Goal: Information Seeking & Learning: Learn about a topic

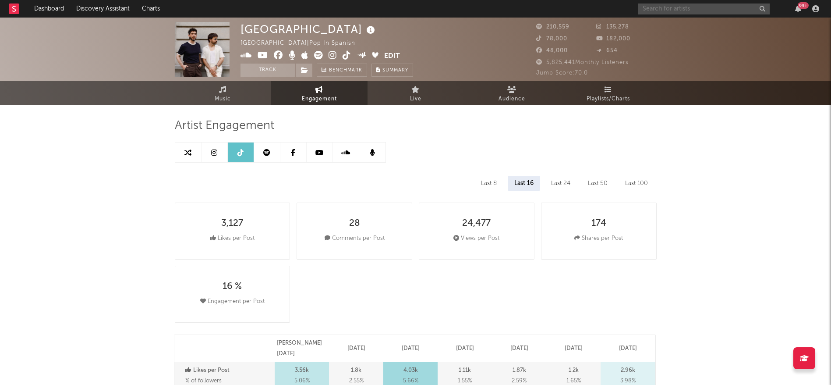
drag, startPoint x: 0, startPoint y: 0, endPoint x: 722, endPoint y: 7, distance: 721.9
click at [722, 7] on input "text" at bounding box center [704, 9] width 131 height 11
type input "c"
select select "6m"
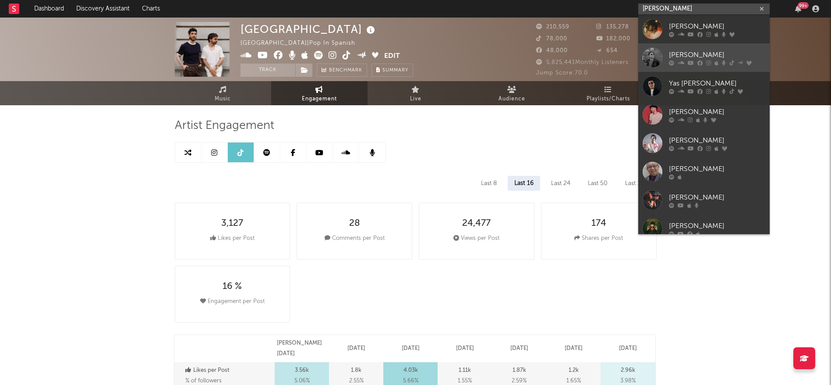
type input "[PERSON_NAME]"
click at [684, 58] on div "[PERSON_NAME]" at bounding box center [717, 55] width 96 height 11
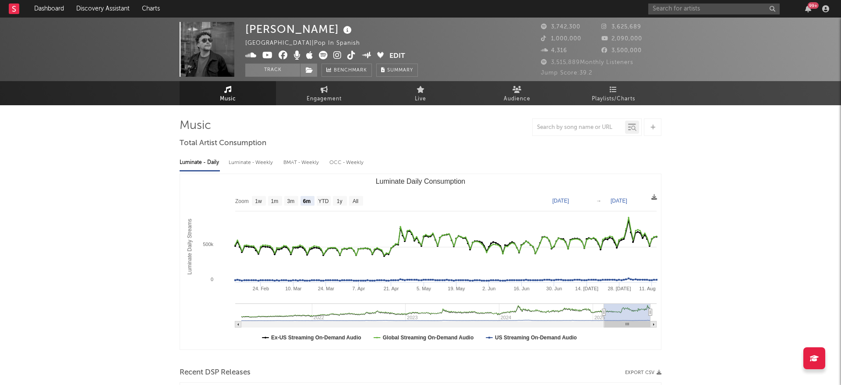
select select "6m"
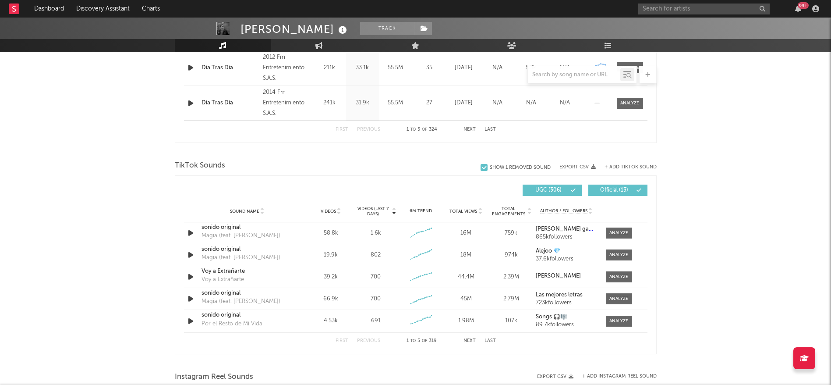
scroll to position [493, 0]
click at [469, 341] on button "Next" at bounding box center [470, 340] width 12 height 5
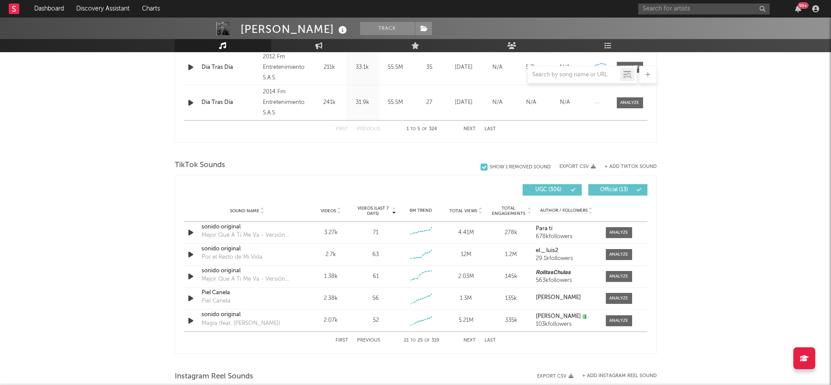
click at [469, 341] on button "Next" at bounding box center [470, 340] width 12 height 5
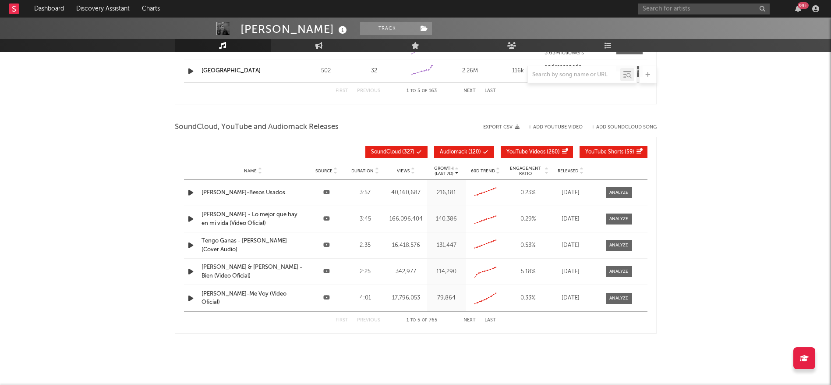
scroll to position [956, 0]
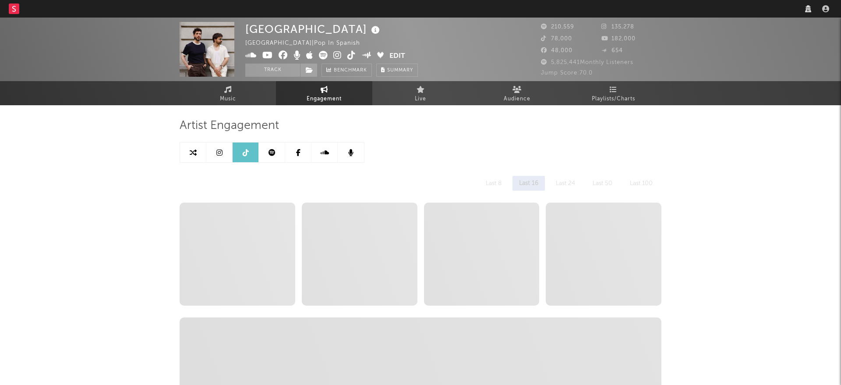
select select "6m"
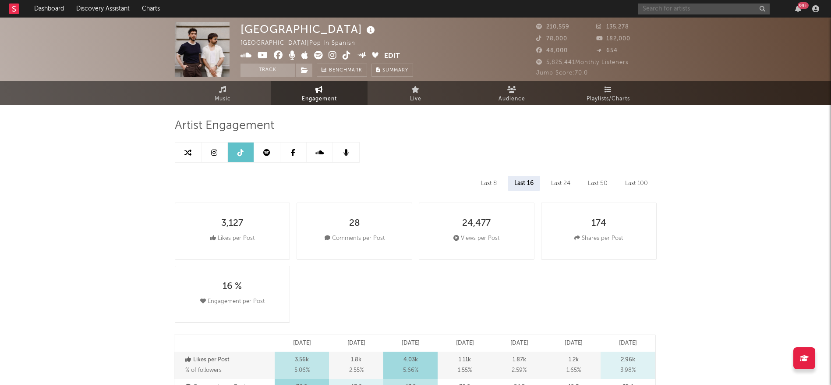
click at [718, 8] on input "text" at bounding box center [704, 9] width 131 height 11
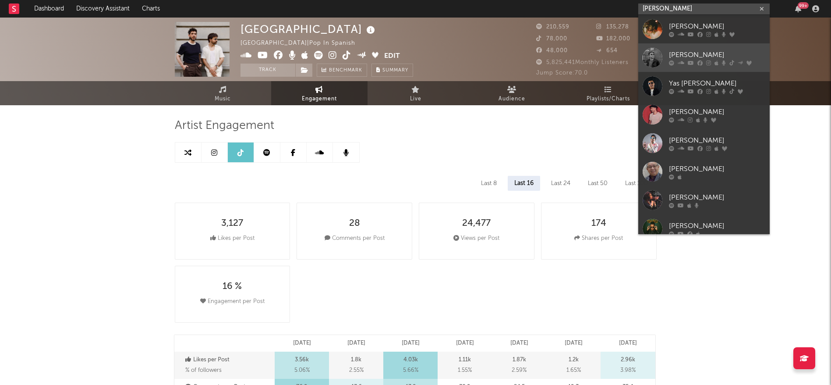
type input "[PERSON_NAME]"
click at [681, 55] on div "[PERSON_NAME]" at bounding box center [717, 55] width 96 height 11
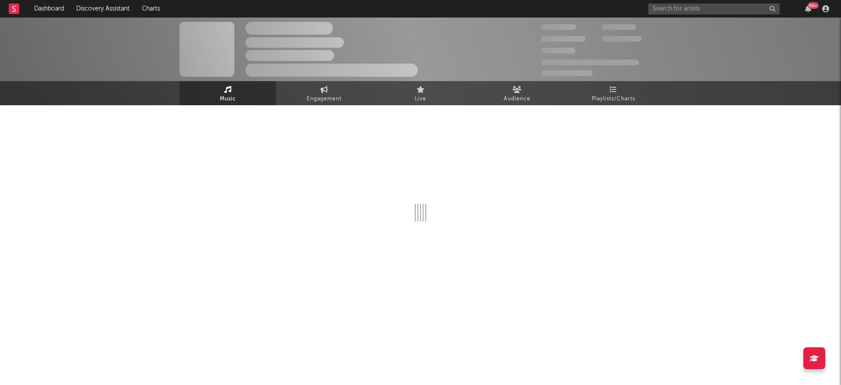
select select "6m"
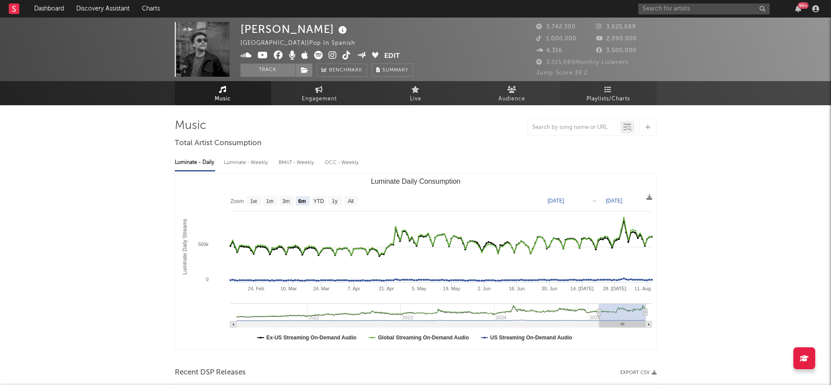
click at [615, 87] on link "Playlists/Charts" at bounding box center [609, 93] width 96 height 24
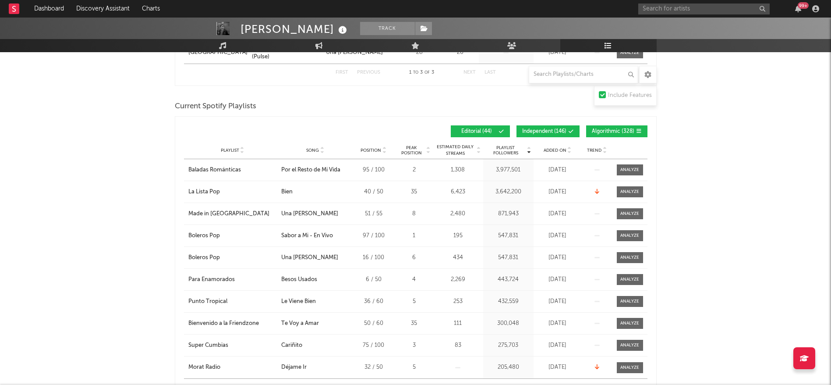
scroll to position [276, 0]
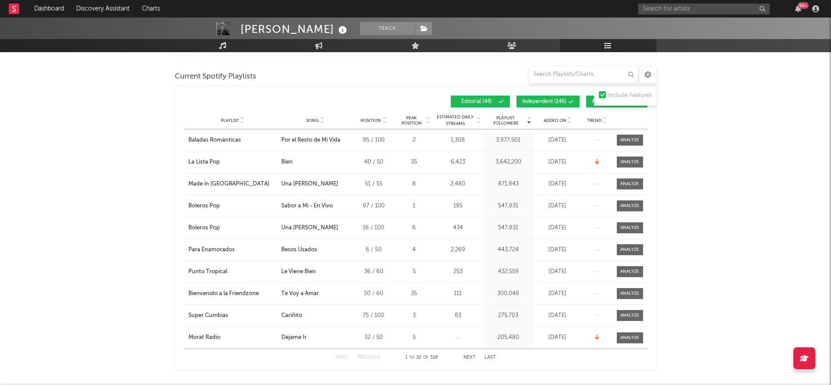
click at [471, 356] on button "Next" at bounding box center [470, 357] width 12 height 5
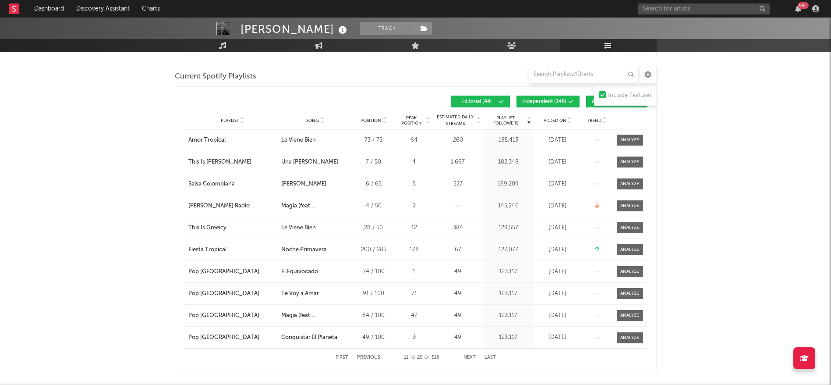
click at [471, 356] on button "Next" at bounding box center [470, 357] width 12 height 5
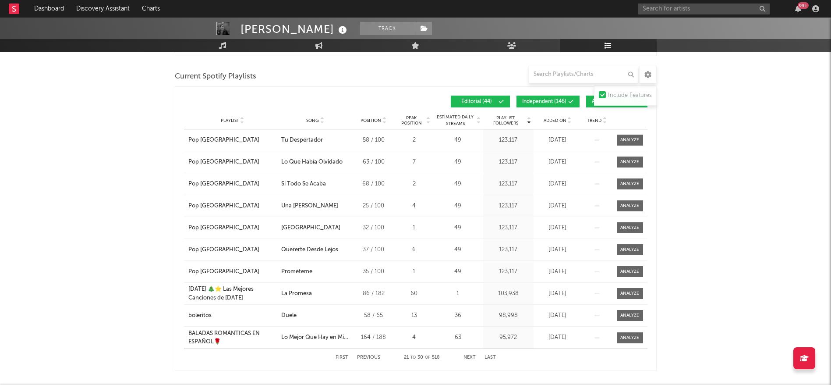
click at [468, 359] on button "Next" at bounding box center [470, 357] width 12 height 5
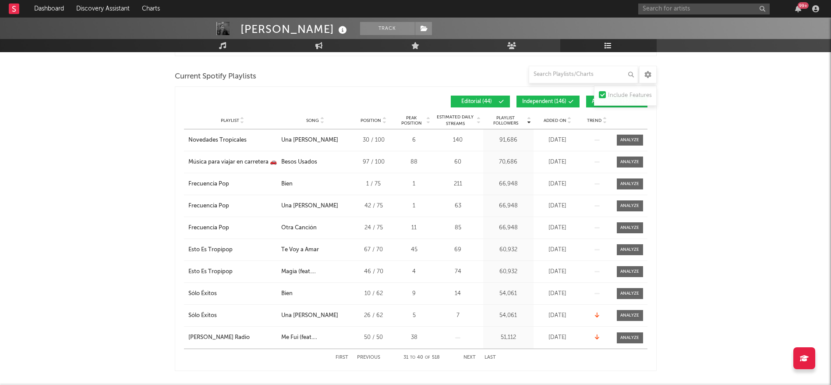
click at [341, 355] on button "First" at bounding box center [342, 357] width 13 height 5
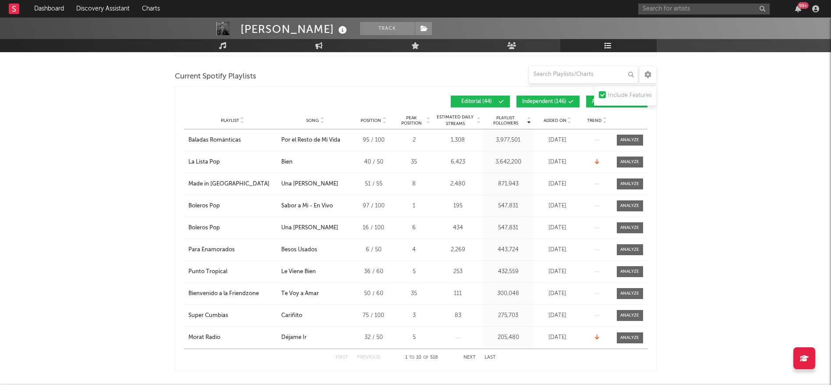
click at [537, 99] on span "Independent ( 146 )" at bounding box center [544, 101] width 44 height 5
click at [469, 355] on button "Next" at bounding box center [470, 357] width 12 height 5
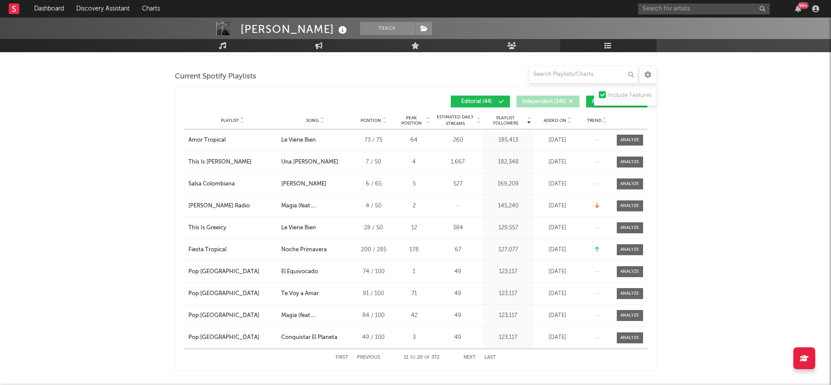
click at [469, 355] on button "Next" at bounding box center [470, 357] width 12 height 5
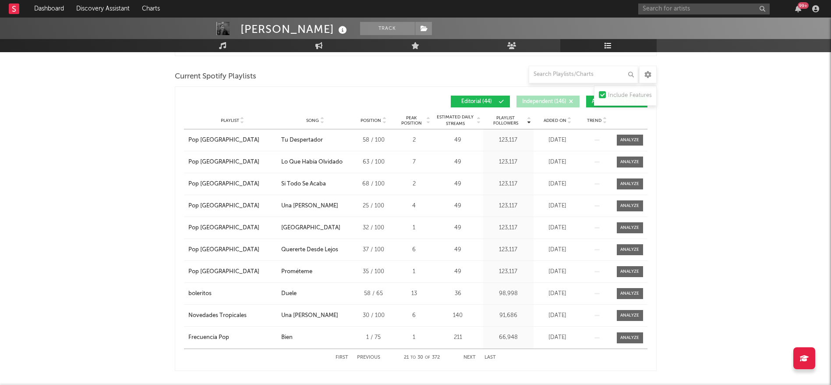
click at [469, 355] on button "Next" at bounding box center [470, 357] width 12 height 5
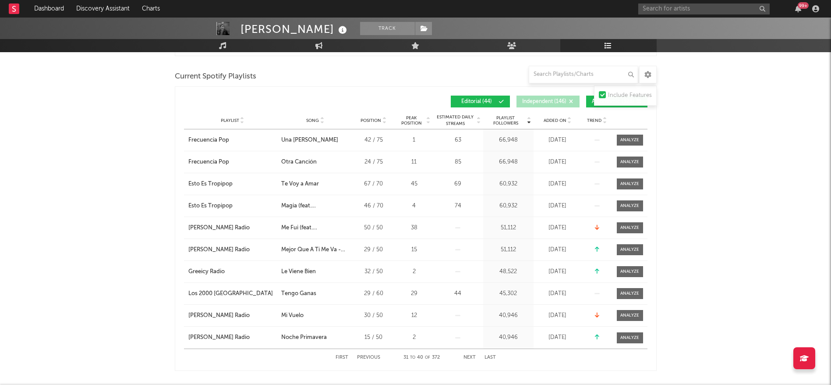
click at [469, 355] on button "Next" at bounding box center [470, 357] width 12 height 5
click at [341, 355] on button "First" at bounding box center [342, 357] width 13 height 5
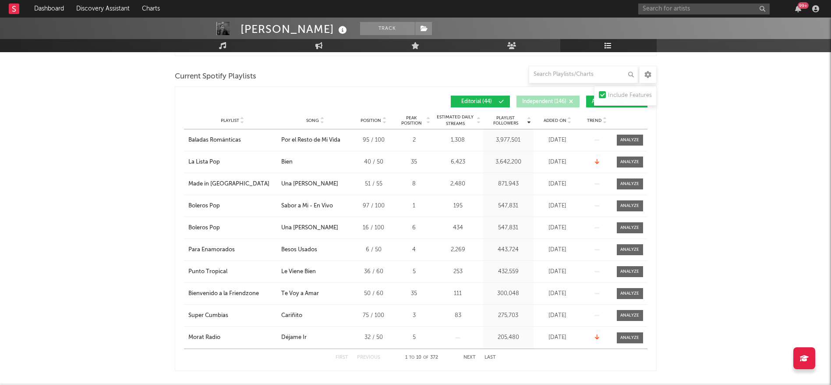
click at [471, 355] on button "Next" at bounding box center [470, 357] width 12 height 5
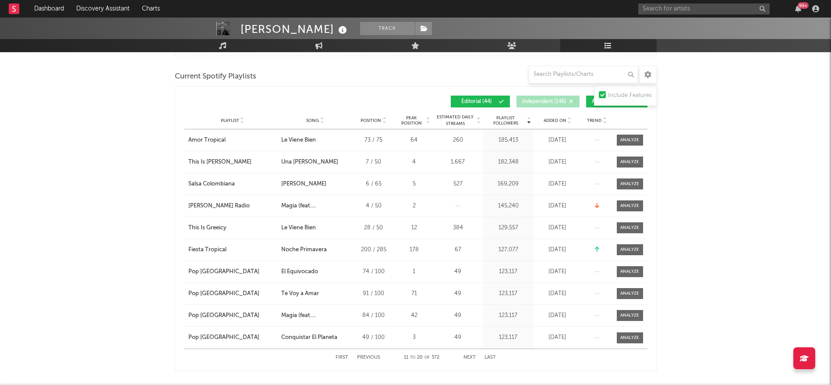
click at [471, 355] on button "Next" at bounding box center [470, 357] width 12 height 5
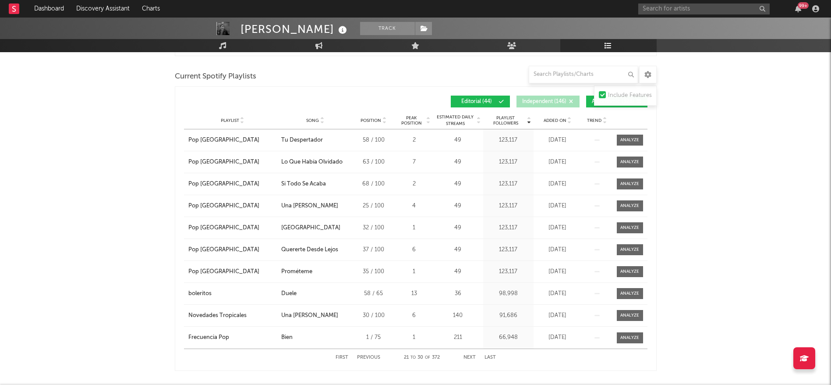
click at [471, 355] on button "Next" at bounding box center [470, 357] width 12 height 5
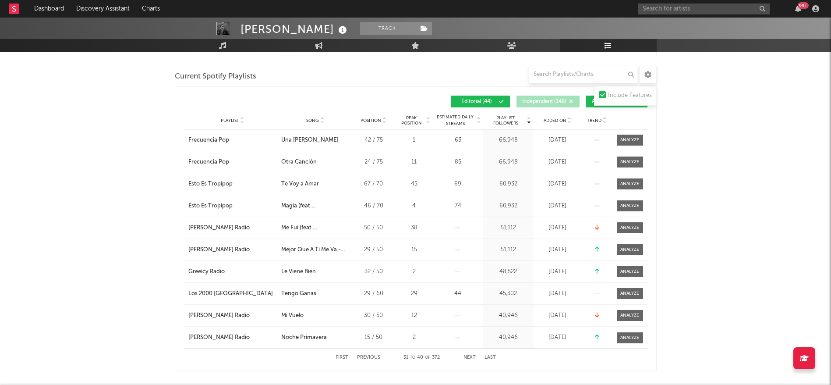
click at [471, 355] on button "Next" at bounding box center [470, 357] width 12 height 5
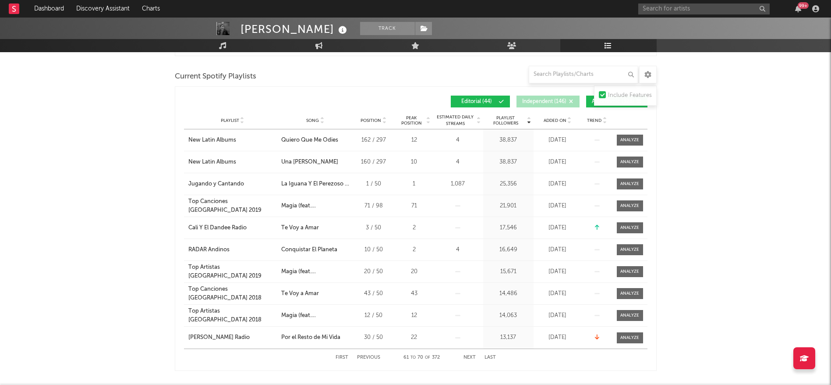
click at [471, 355] on button "Next" at bounding box center [470, 357] width 12 height 5
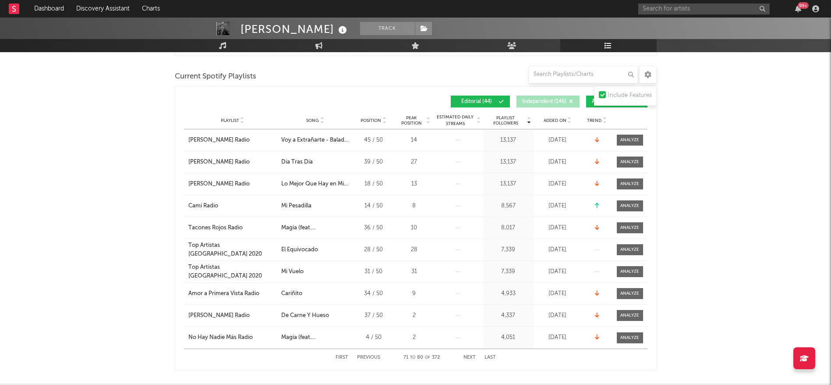
click at [471, 355] on button "Next" at bounding box center [470, 357] width 12 height 5
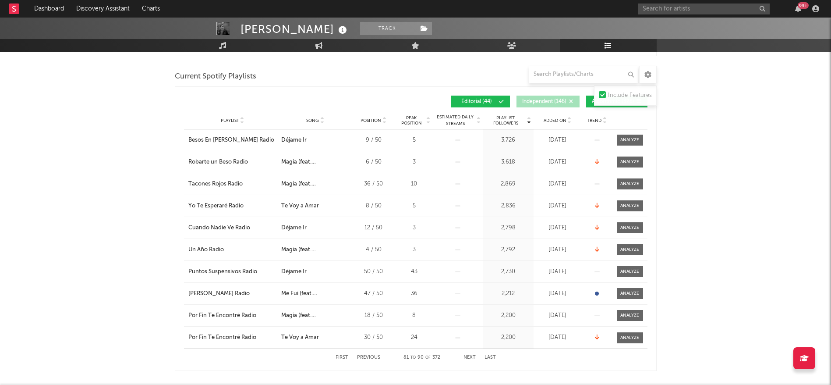
click at [471, 355] on button "Next" at bounding box center [470, 357] width 12 height 5
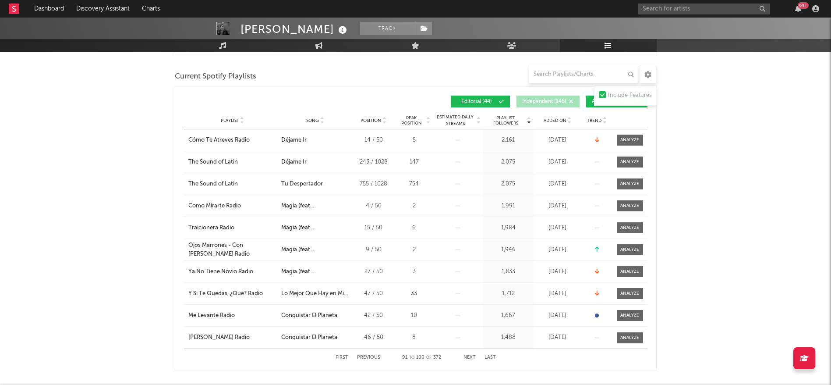
click at [471, 355] on button "Next" at bounding box center [470, 357] width 12 height 5
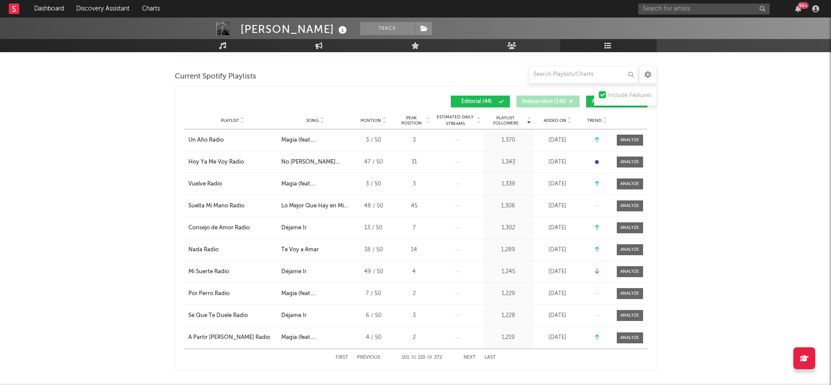
click at [471, 355] on button "Next" at bounding box center [470, 357] width 12 height 5
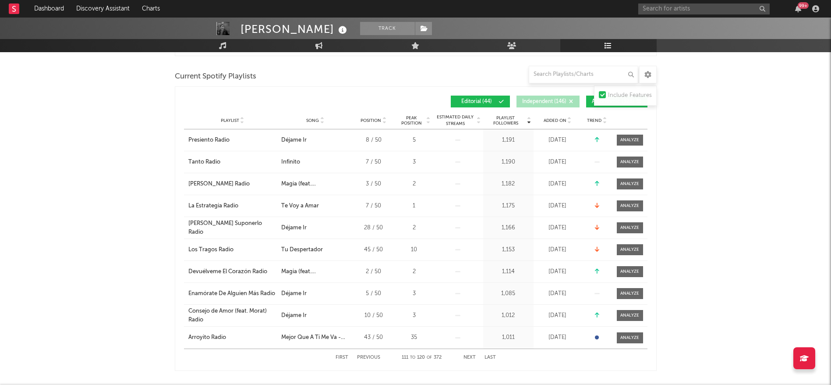
click at [341, 355] on button "First" at bounding box center [342, 357] width 13 height 5
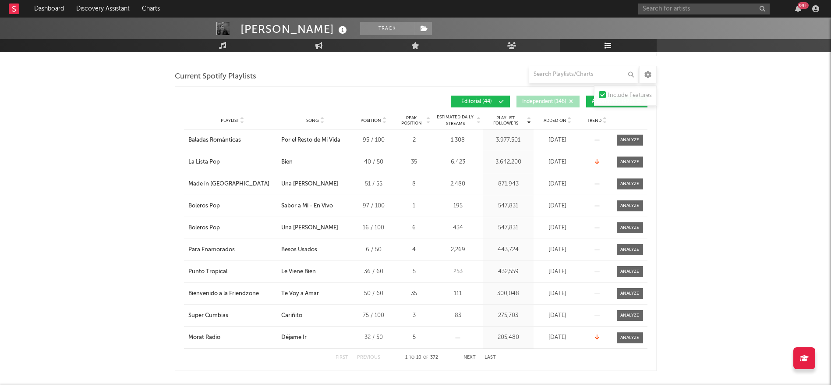
click at [471, 358] on button "Next" at bounding box center [470, 357] width 12 height 5
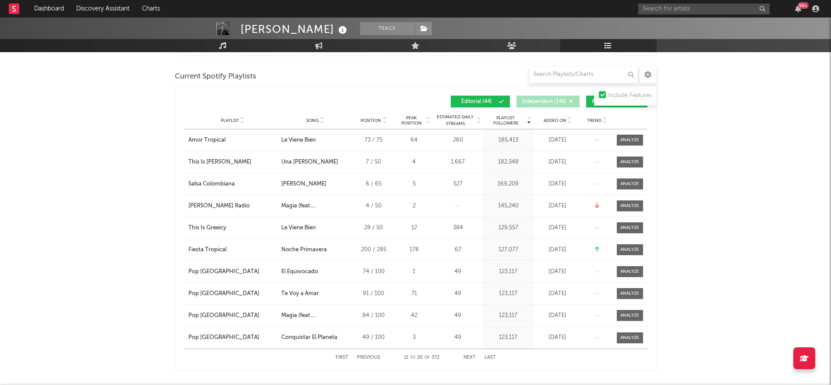
click at [471, 358] on button "Next" at bounding box center [470, 357] width 12 height 5
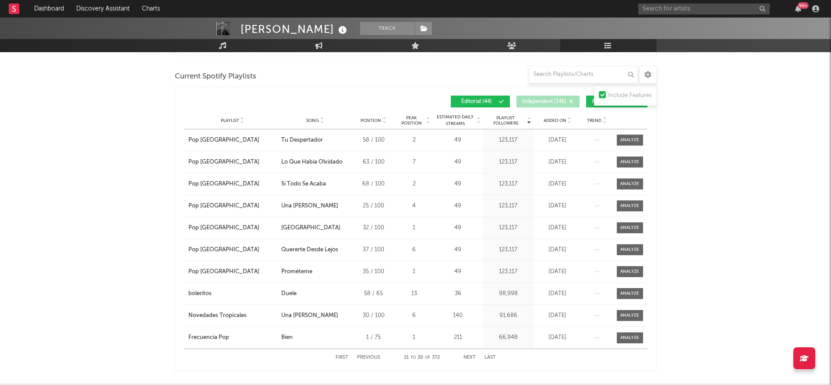
click at [341, 353] on div "First Previous 21 to 30 of 372 Next Last" at bounding box center [416, 357] width 160 height 17
